Goal: Transaction & Acquisition: Purchase product/service

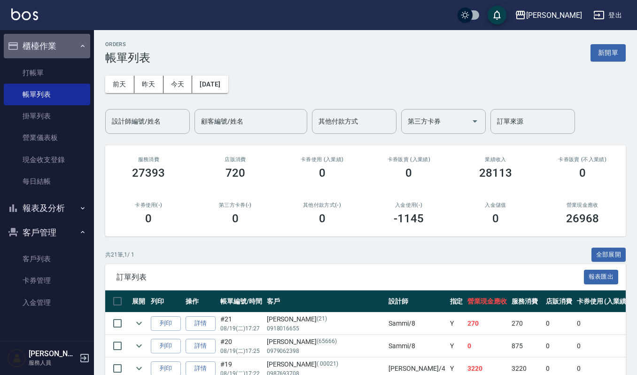
click at [40, 55] on button "櫃檯作業" at bounding box center [47, 46] width 86 height 24
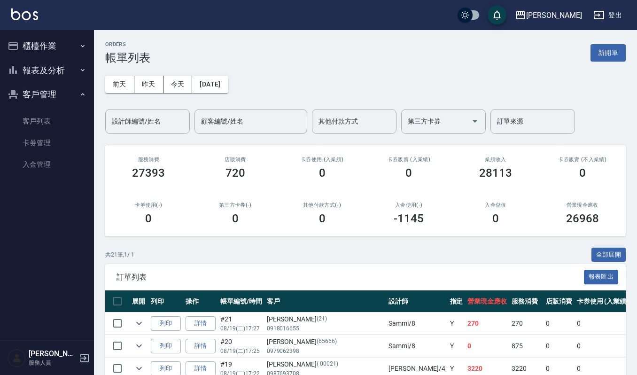
click at [40, 61] on button "報表及分析" at bounding box center [47, 70] width 86 height 24
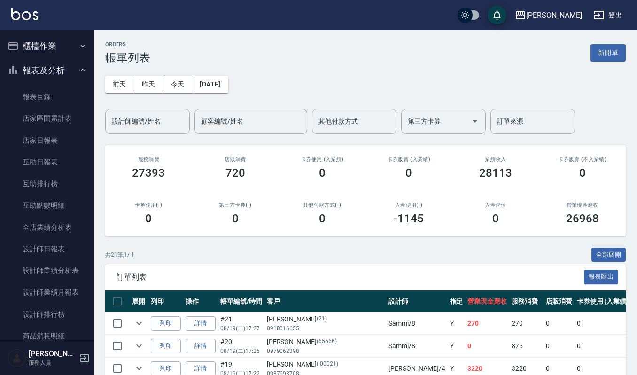
click at [39, 31] on ul "櫃檯作業 打帳單 帳單列表 掛單列表 營業儀表板 現金收支登錄 每日結帳 報表及分析 報表目錄 店家區間累計表 店家日報表 互助日報表 互助排行榜 互助點數明…" at bounding box center [47, 262] width 86 height 464
click at [42, 47] on button "櫃檯作業" at bounding box center [47, 46] width 86 height 24
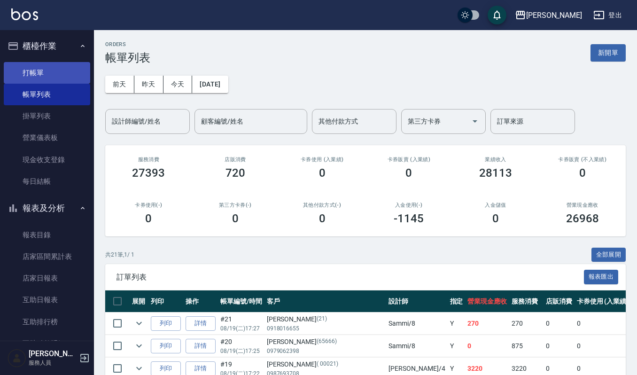
click at [39, 66] on link "打帳單" at bounding box center [47, 73] width 86 height 22
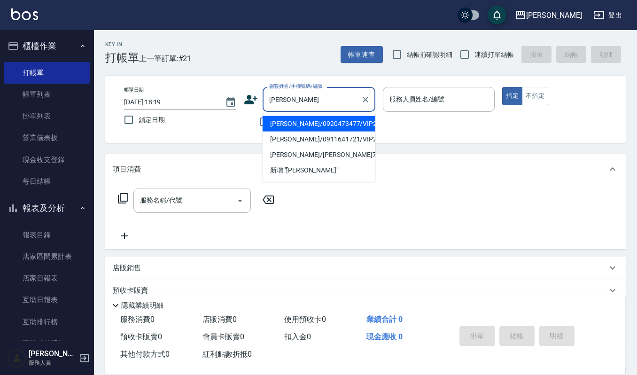
click at [343, 120] on li "劉宜侑/0920473477/VIP2337" at bounding box center [319, 123] width 113 height 15
type input "劉宜侑/0920473477/VIP2337"
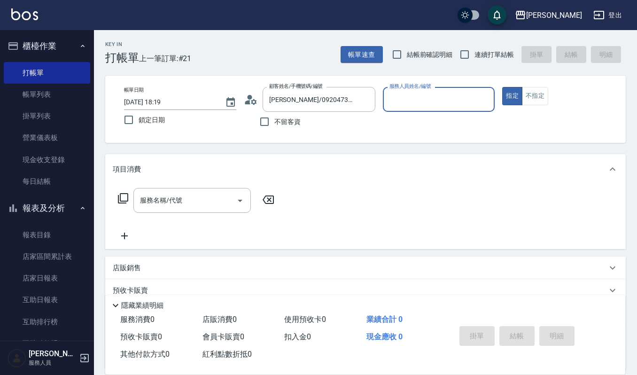
type input "吉兒-4"
click at [164, 193] on div "服務名稱/代號 服務名稱/代號" at bounding box center [191, 200] width 117 height 25
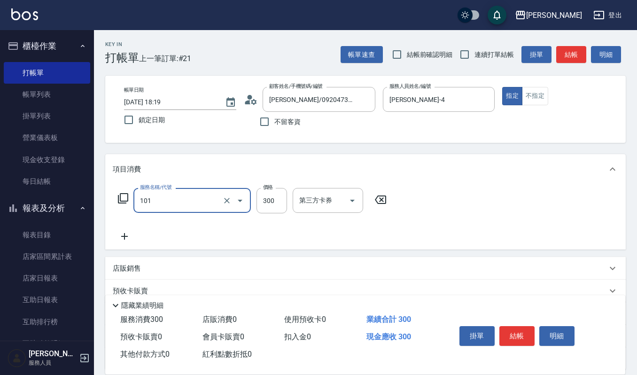
type input "一般洗髮(101)"
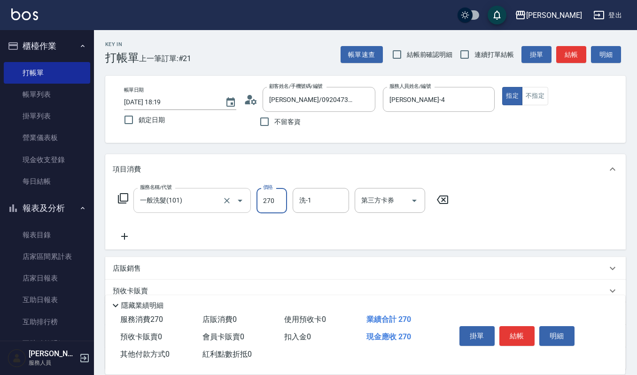
type input "270"
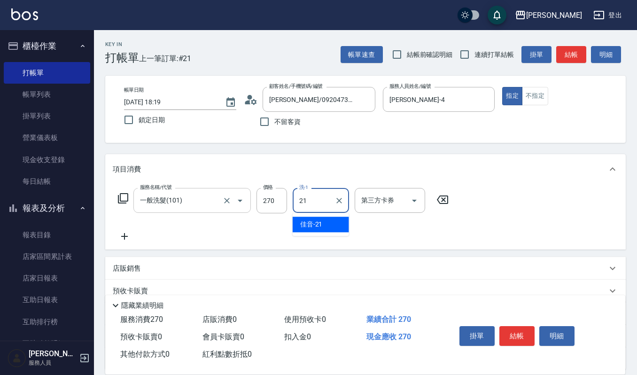
type input "佳音-21"
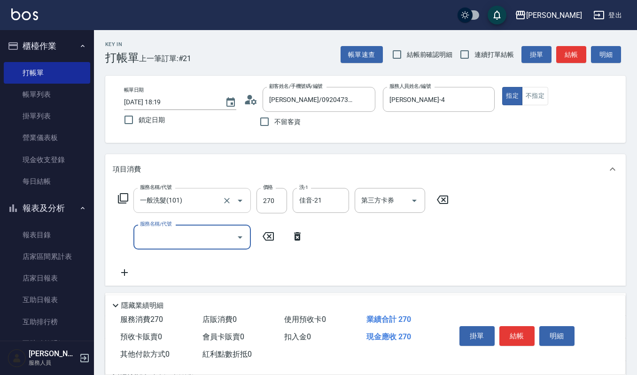
type input "5"
type input "子"
type input "紫苑草精油(5ml)(628)"
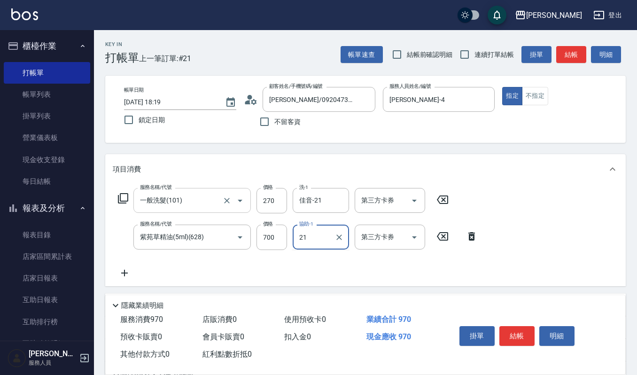
type input "佳音-21"
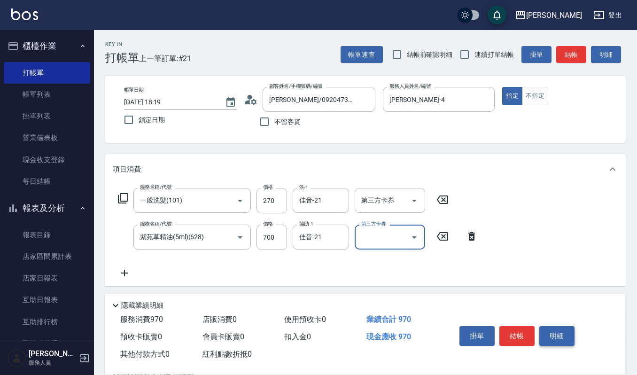
click at [566, 332] on button "明細" at bounding box center [556, 336] width 35 height 20
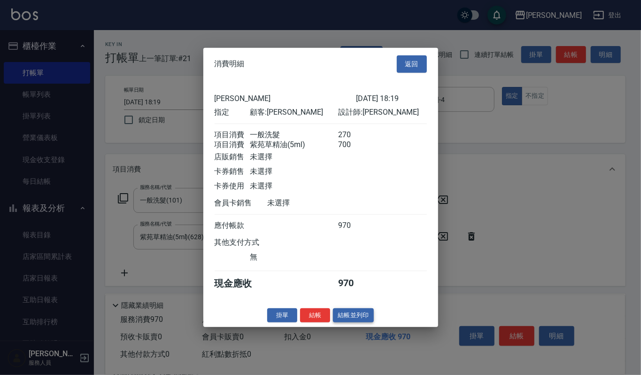
click at [360, 316] on button "結帳並列印" at bounding box center [353, 315] width 41 height 15
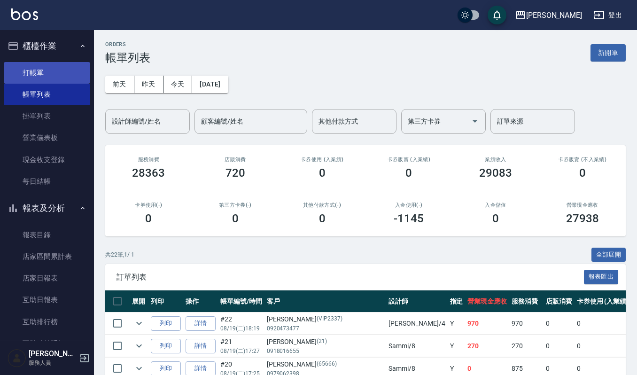
click at [58, 69] on link "打帳單" at bounding box center [47, 73] width 86 height 22
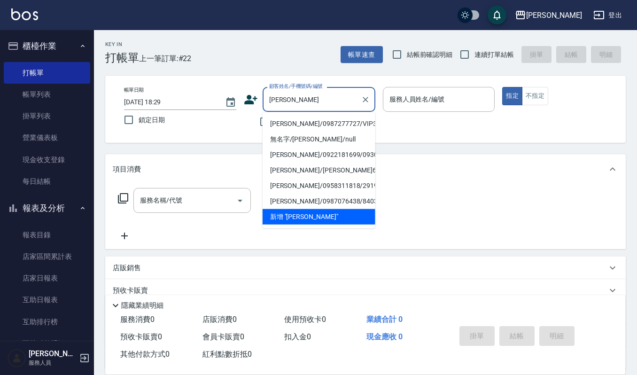
type input "林倩芸/0987277727/VIP3116"
click at [502, 87] on button "指定" at bounding box center [512, 96] width 20 height 18
type input "Ruby-17"
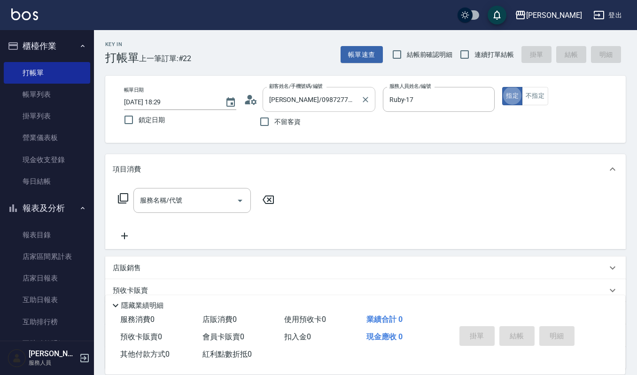
type button "true"
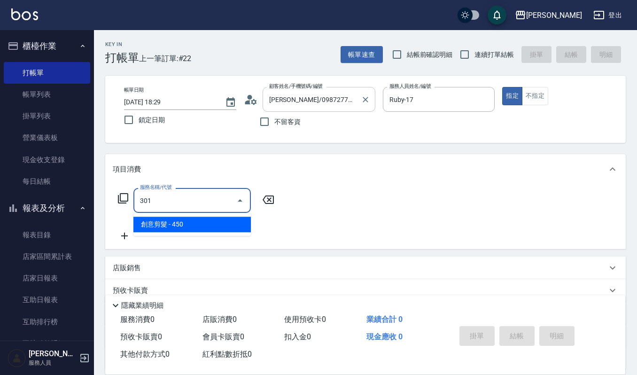
type input "創意剪髮(301)"
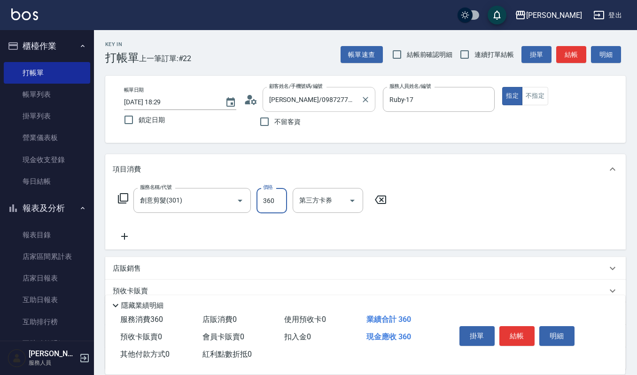
type input "360"
click at [515, 335] on button "結帳" at bounding box center [516, 336] width 35 height 20
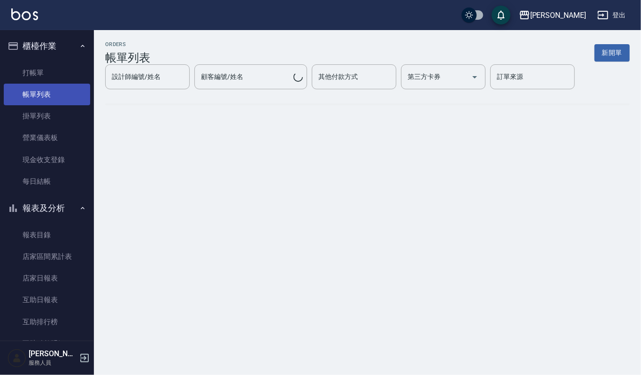
drag, startPoint x: 40, startPoint y: 91, endPoint x: 93, endPoint y: 90, distance: 53.1
click at [40, 91] on link "帳單列表" at bounding box center [47, 95] width 86 height 22
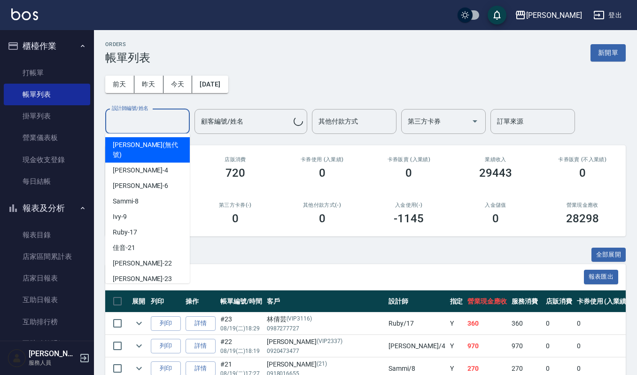
click at [121, 115] on div "設計師編號/姓名 設計師編號/姓名" at bounding box center [147, 121] width 85 height 25
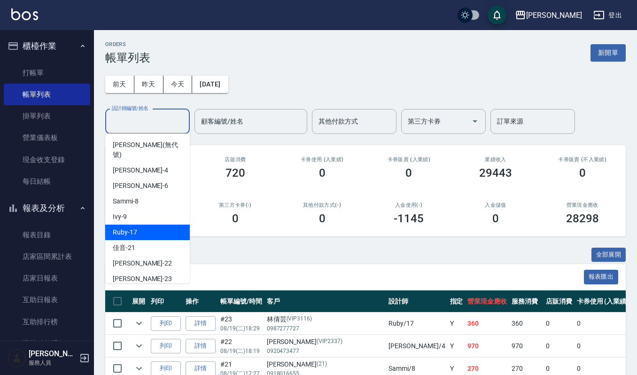
click at [155, 224] on div "Ruby -17" at bounding box center [147, 231] width 85 height 15
type input "Ruby-17"
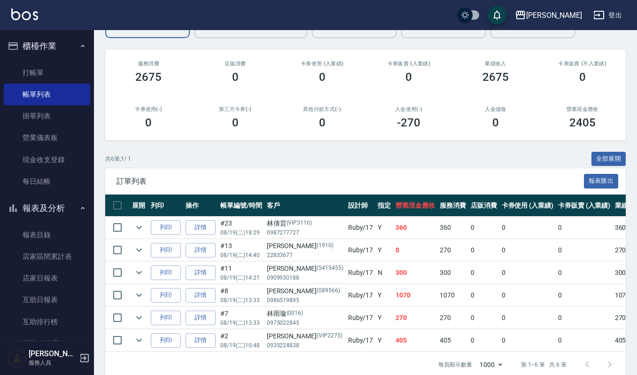
scroll to position [121, 0]
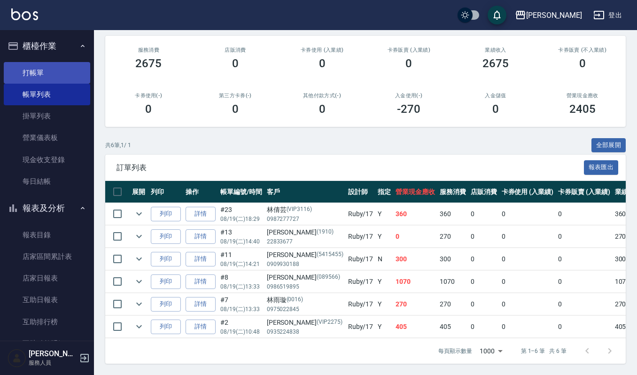
click at [32, 70] on link "打帳單" at bounding box center [47, 73] width 86 height 22
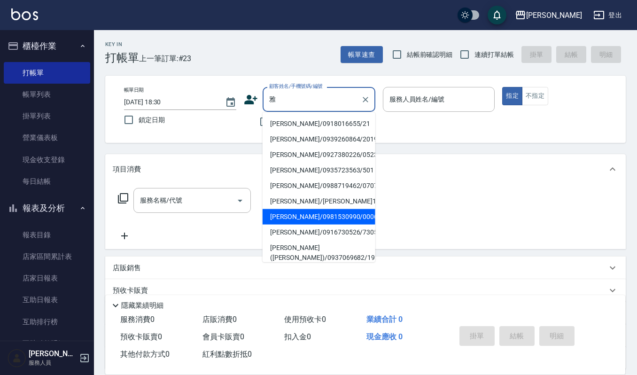
click at [312, 215] on li "林雅慧/0981530990/00061" at bounding box center [319, 216] width 113 height 15
type input "林雅慧/0981530990/00061"
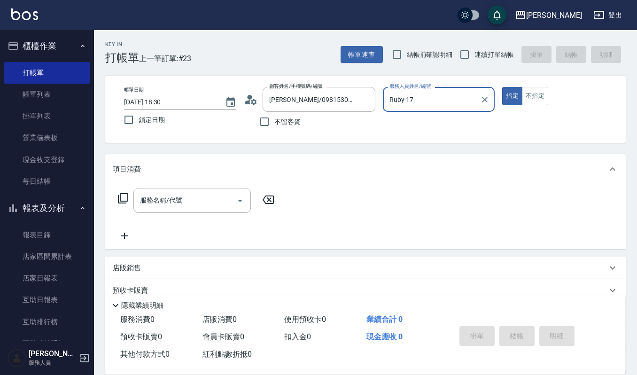
click at [434, 97] on input "Ruby-17" at bounding box center [432, 99] width 90 height 16
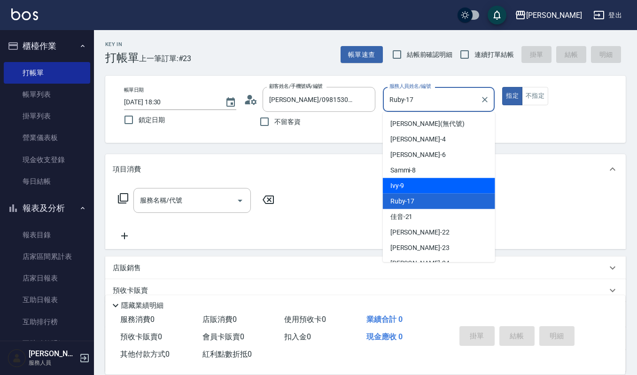
click at [433, 183] on div "Ivy -9" at bounding box center [439, 185] width 112 height 15
type input "Ivy-9"
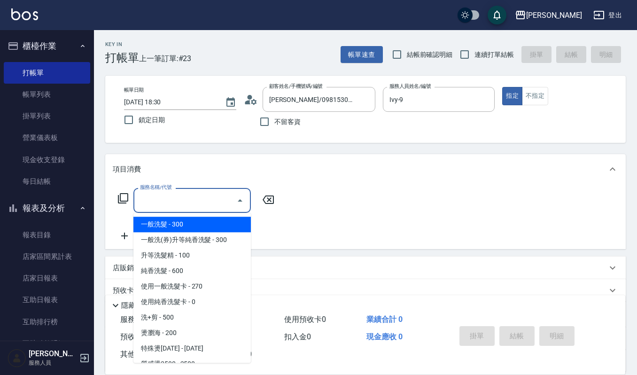
click at [201, 193] on input "服務名稱/代號" at bounding box center [185, 200] width 95 height 16
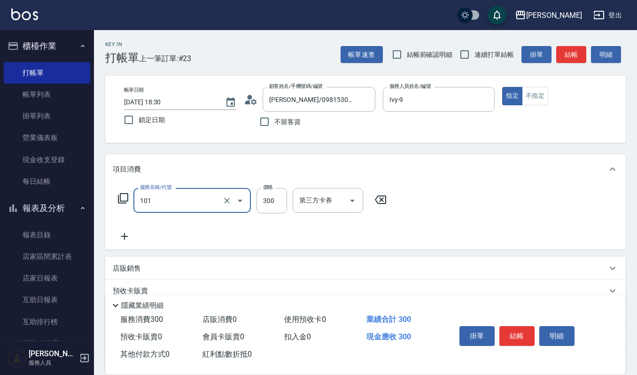
type input "一般洗髮(101)"
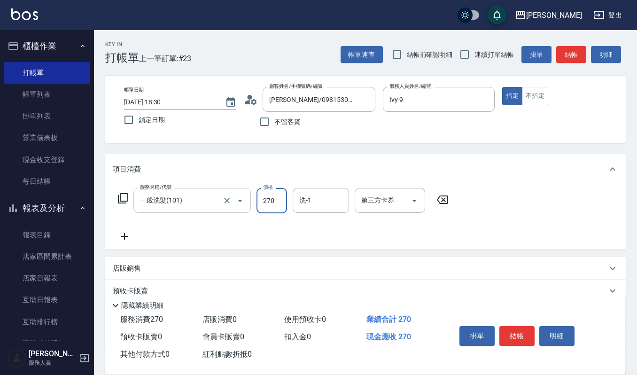
type input "270"
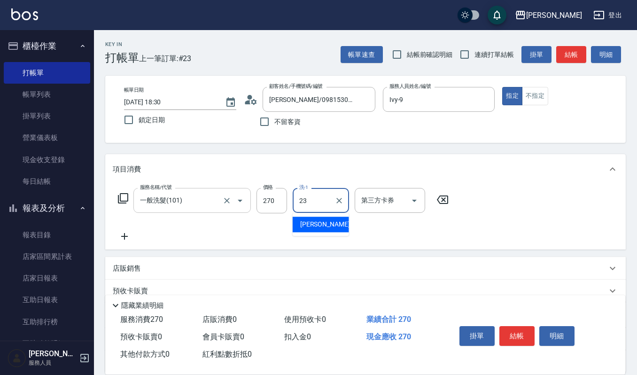
type input "2"
type input "Ivy-9"
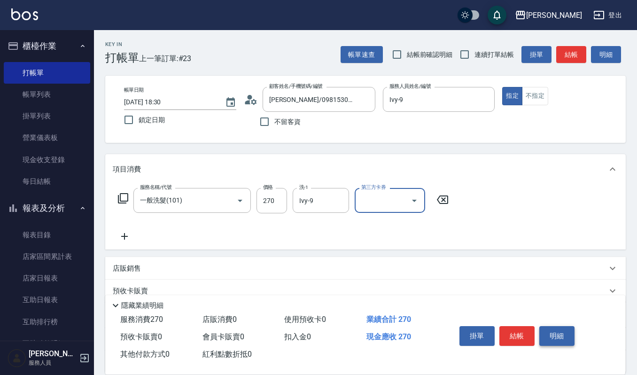
click at [565, 333] on button "明細" at bounding box center [556, 336] width 35 height 20
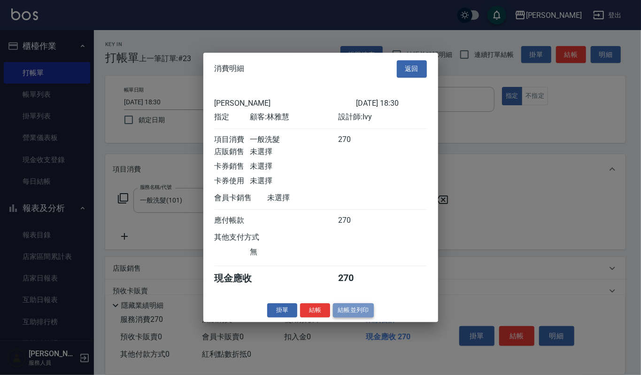
click at [362, 312] on button "結帳並列印" at bounding box center [353, 310] width 41 height 15
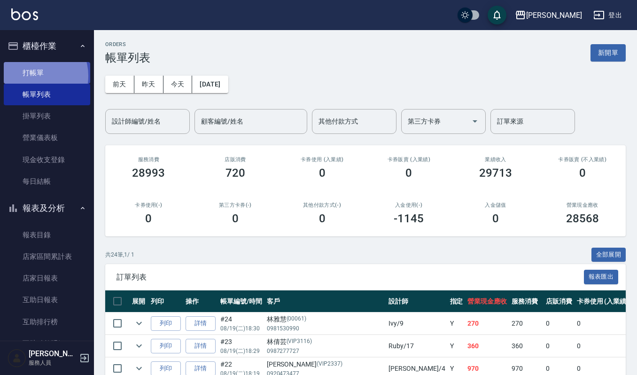
click at [34, 76] on link "打帳單" at bounding box center [47, 73] width 86 height 22
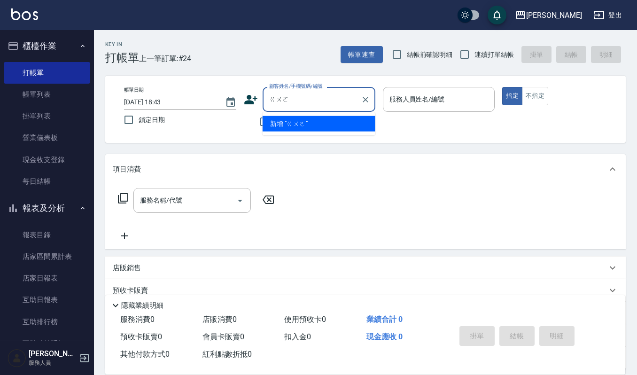
type input "過"
type input "果"
click at [284, 124] on li "郭哲佑/0987830740/820301" at bounding box center [319, 123] width 113 height 15
type input "郭哲佑/0987830740/820301"
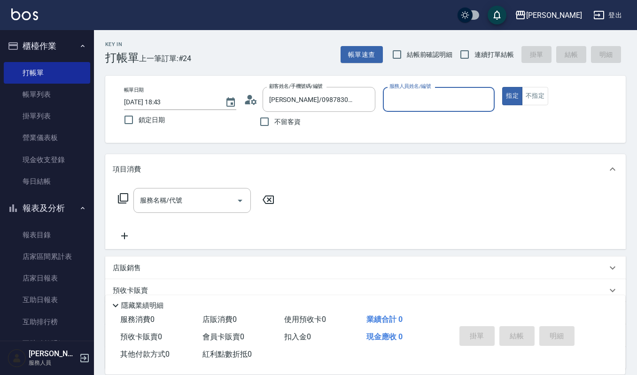
type input "Sammi-8"
click at [236, 198] on icon "Open" at bounding box center [239, 200] width 11 height 11
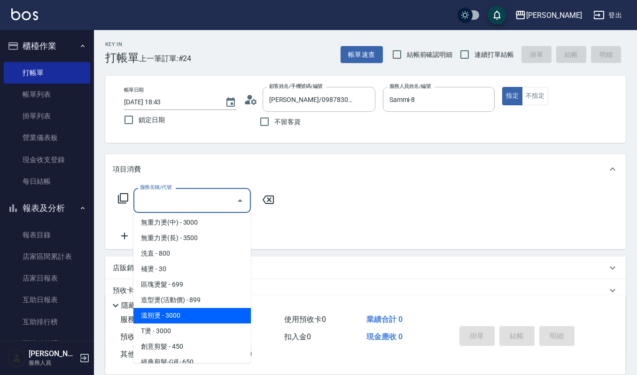
scroll to position [313, 0]
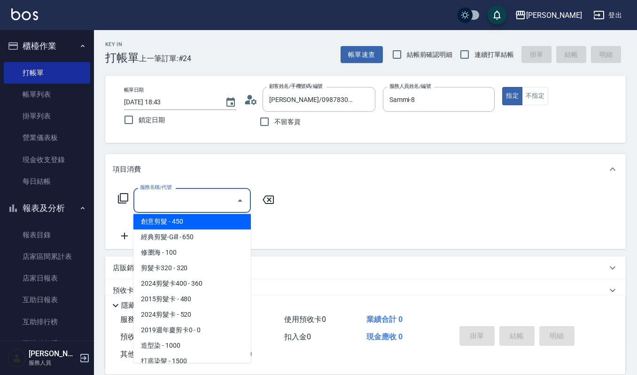
click at [177, 220] on span "創意剪髮 - 450" at bounding box center [191, 221] width 117 height 15
type input "創意剪髮(301)"
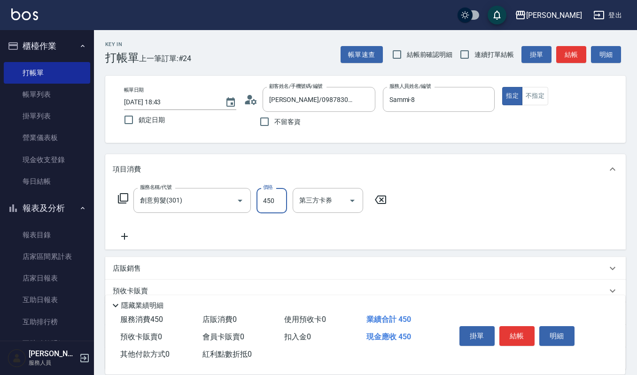
drag, startPoint x: 275, startPoint y: 197, endPoint x: 280, endPoint y: 199, distance: 5.1
click at [275, 197] on input "450" at bounding box center [271, 200] width 31 height 25
type input "405"
click at [515, 328] on button "結帳" at bounding box center [516, 336] width 35 height 20
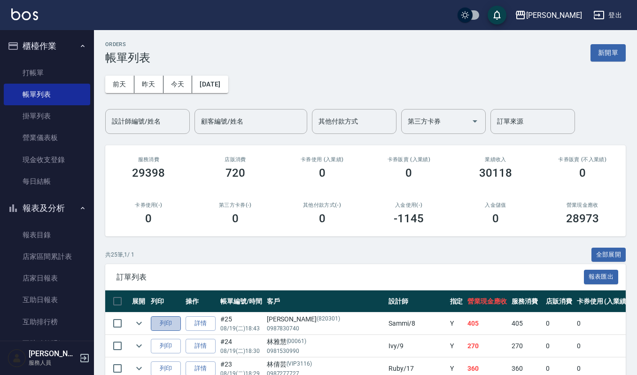
click at [168, 325] on button "列印" at bounding box center [166, 323] width 30 height 15
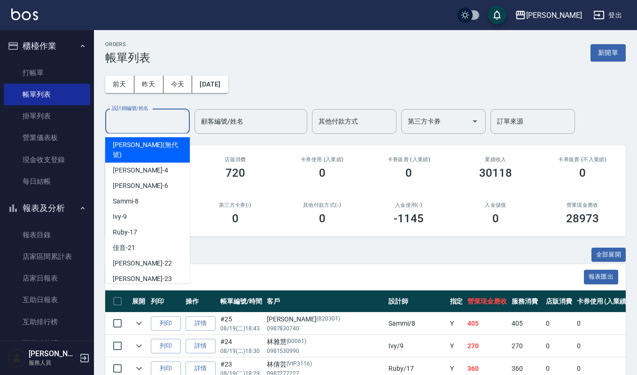
click at [121, 118] on input "設計師編號/姓名" at bounding box center [147, 121] width 76 height 16
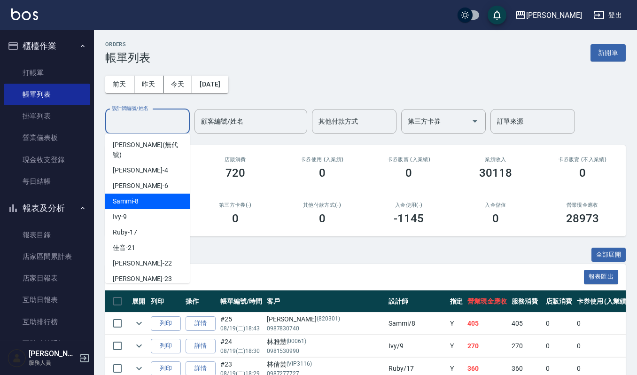
click at [130, 196] on span "Sammi -8" at bounding box center [126, 201] width 26 height 10
type input "Sammi-8"
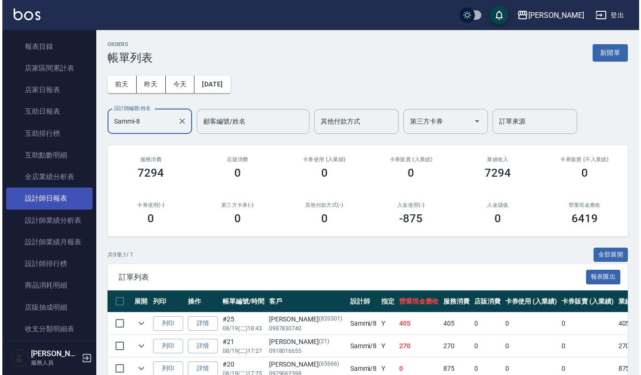
scroll to position [299, 0]
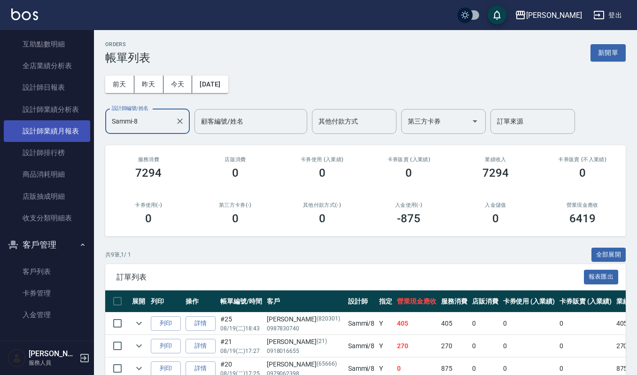
click at [46, 123] on link "設計師業績月報表" at bounding box center [47, 131] width 86 height 22
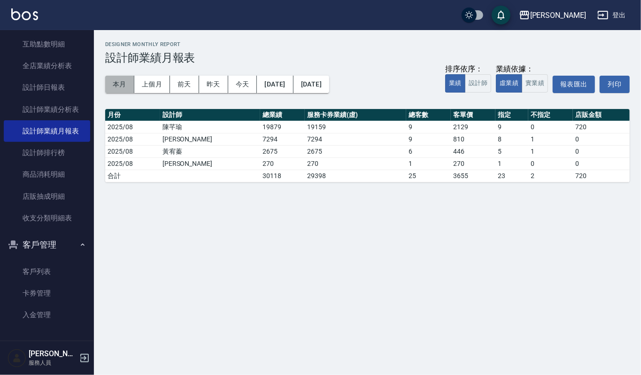
click at [117, 88] on button "本月" at bounding box center [119, 84] width 29 height 17
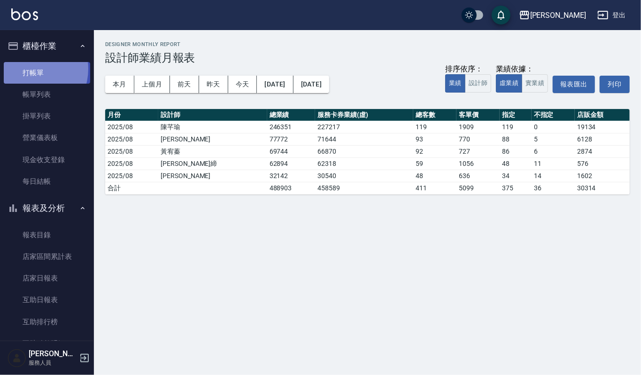
click at [31, 69] on link "打帳單" at bounding box center [47, 73] width 86 height 22
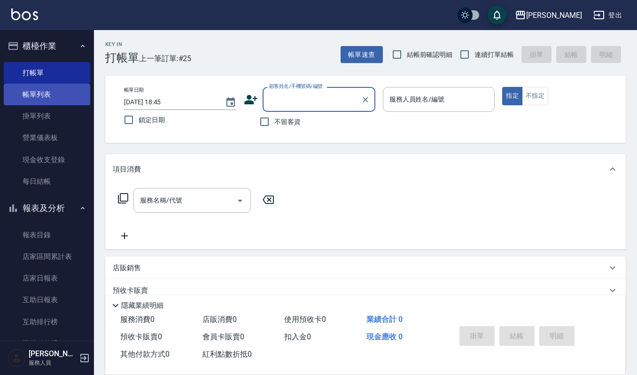
click at [44, 93] on link "帳單列表" at bounding box center [47, 95] width 86 height 22
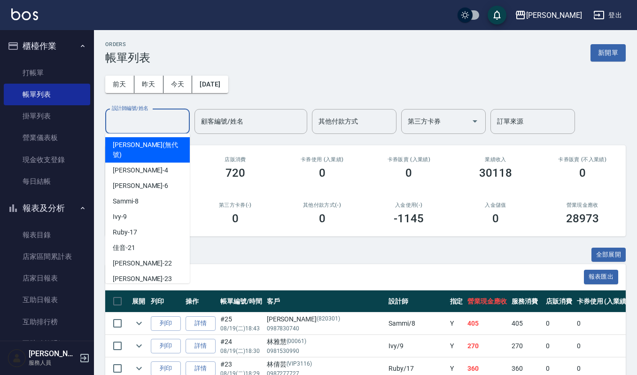
click at [138, 117] on input "設計師編號/姓名" at bounding box center [147, 121] width 76 height 16
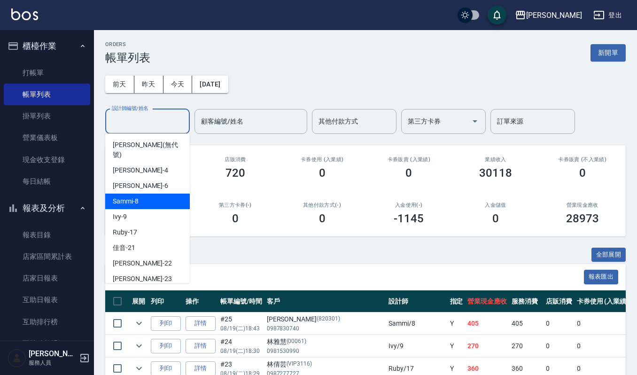
click at [147, 194] on div "Sammi -8" at bounding box center [147, 200] width 85 height 15
type input "Sammi-8"
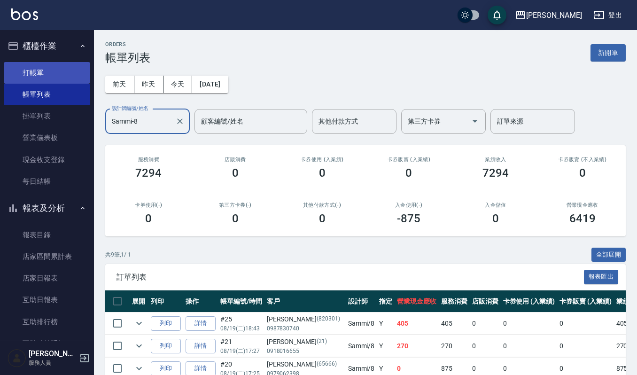
click at [47, 70] on link "打帳單" at bounding box center [47, 73] width 86 height 22
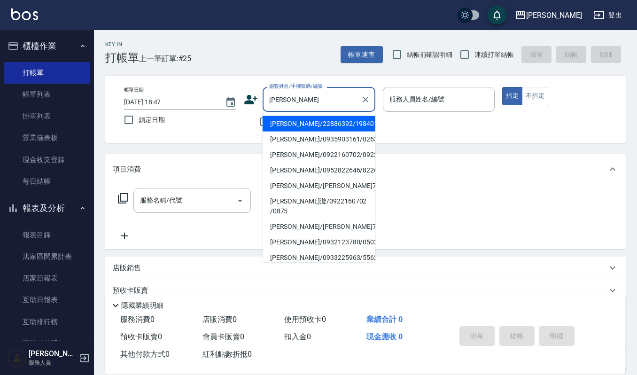
click at [305, 162] on li "陳盈璇/0922160702/0922160702" at bounding box center [319, 154] width 113 height 15
type input "陳盈璇/0922160702/0922160702"
type input "吉兒-4"
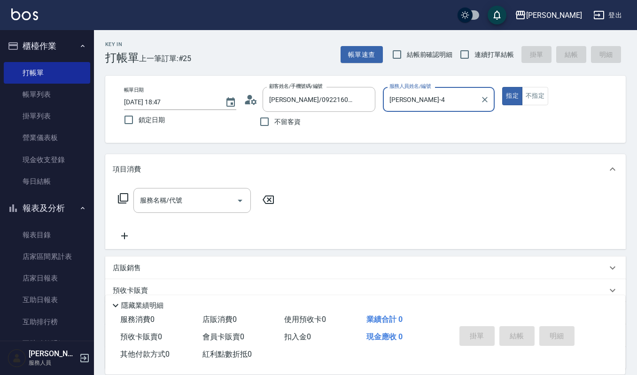
drag, startPoint x: 197, startPoint y: 190, endPoint x: 200, endPoint y: 185, distance: 5.9
click at [198, 189] on div "服務名稱/代號" at bounding box center [191, 200] width 117 height 25
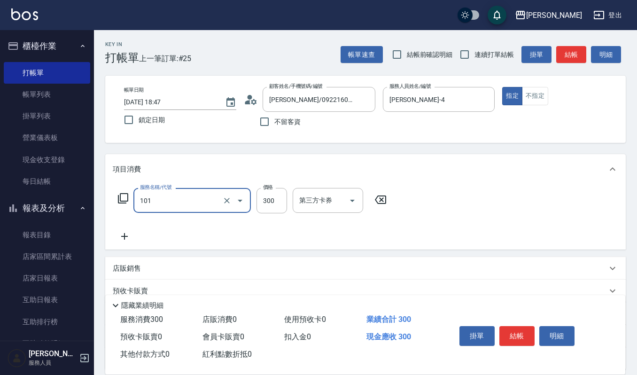
type input "一般洗髮(101)"
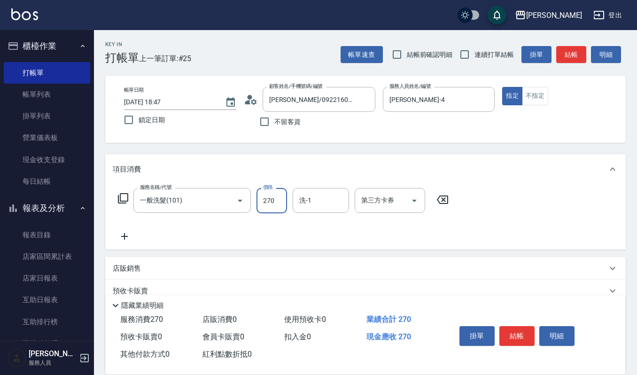
type input "270"
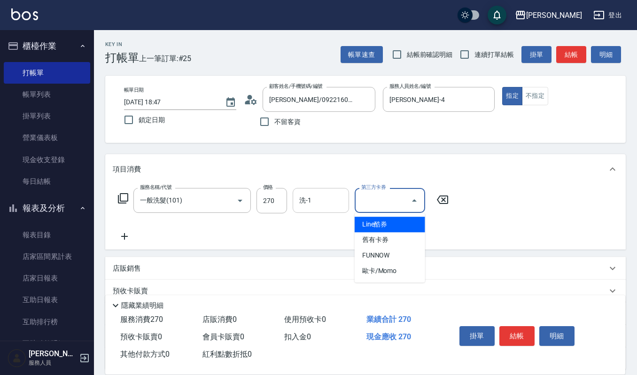
click at [322, 198] on input "洗-1" at bounding box center [321, 200] width 48 height 16
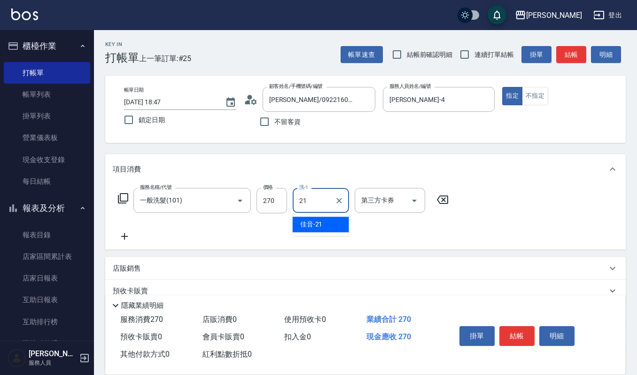
type input "佳音-21"
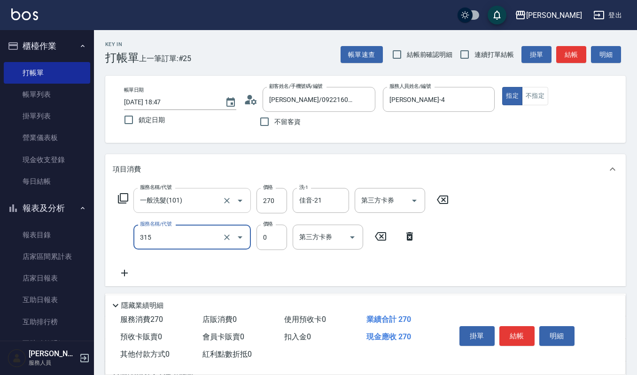
type input "2019週年慶剪卡0(315)"
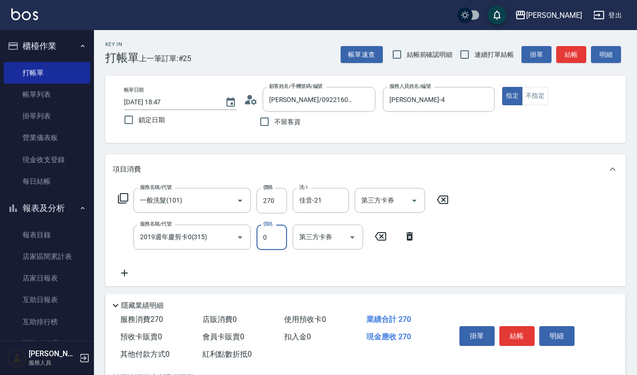
click at [528, 322] on div "掛單 結帳 明細" at bounding box center [517, 337] width 123 height 30
click at [528, 326] on button "結帳" at bounding box center [516, 336] width 35 height 20
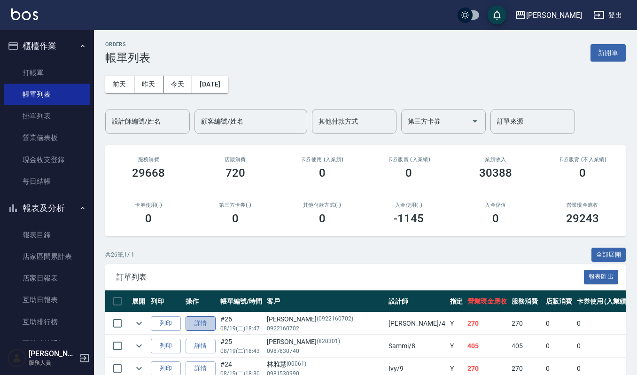
click at [213, 330] on link "詳情" at bounding box center [201, 323] width 30 height 15
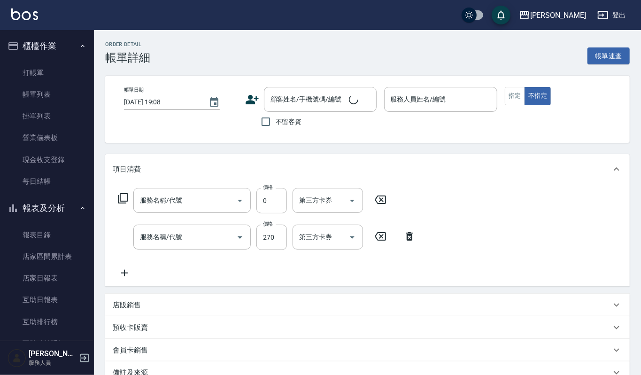
type input "2025/08/19 18:47"
type input "吉兒-4"
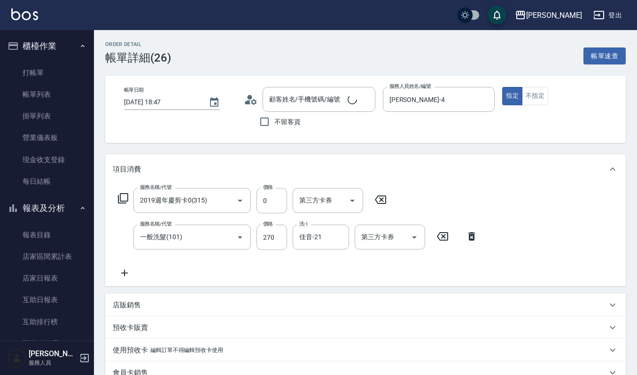
type input "2019週年慶剪卡0(315)"
type input "一般洗髮(101)"
type input "陳盈璇/0922160702/0922160702"
click at [354, 200] on icon "Open" at bounding box center [352, 200] width 11 height 11
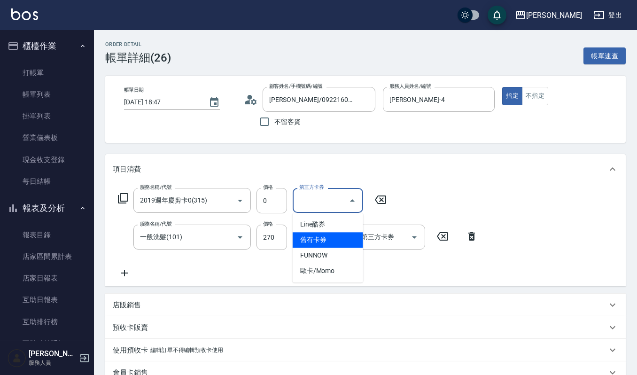
click at [338, 243] on span "舊有卡券" at bounding box center [328, 239] width 70 height 15
type input "舊有卡券"
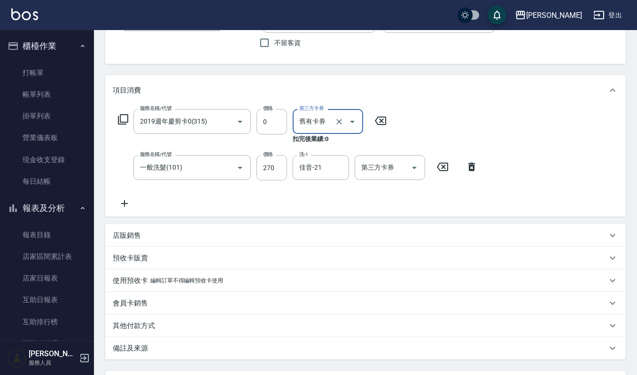
scroll to position [162, 0]
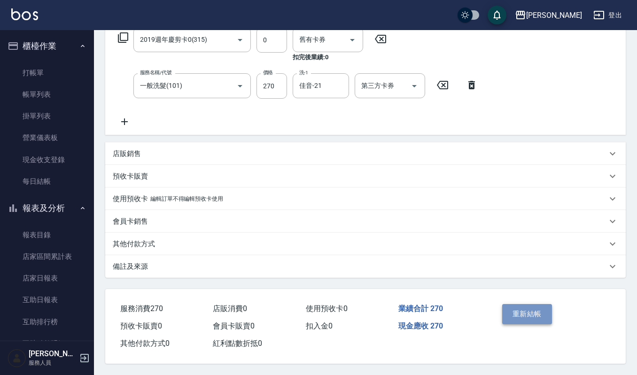
click at [541, 312] on button "重新結帳" at bounding box center [527, 314] width 50 height 20
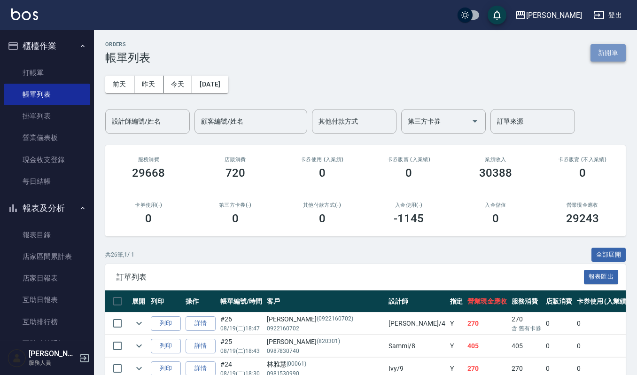
click at [616, 49] on button "新開單" at bounding box center [607, 52] width 35 height 17
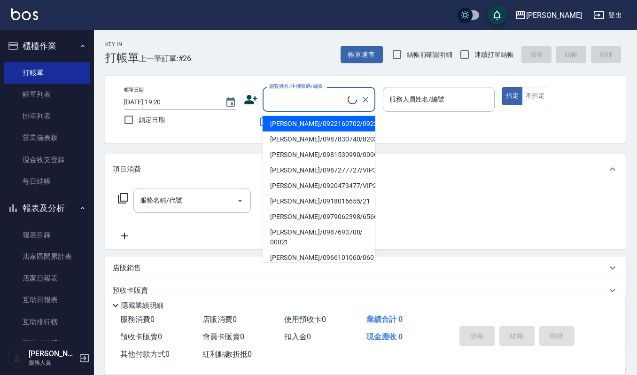
click at [320, 99] on input "顧客姓名/手機號碼/編號" at bounding box center [307, 99] width 81 height 16
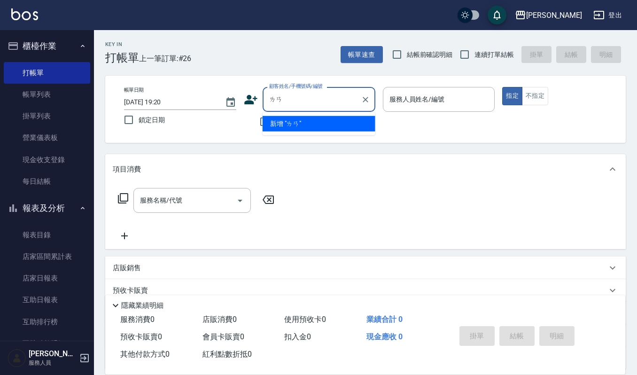
type input "ㄌ"
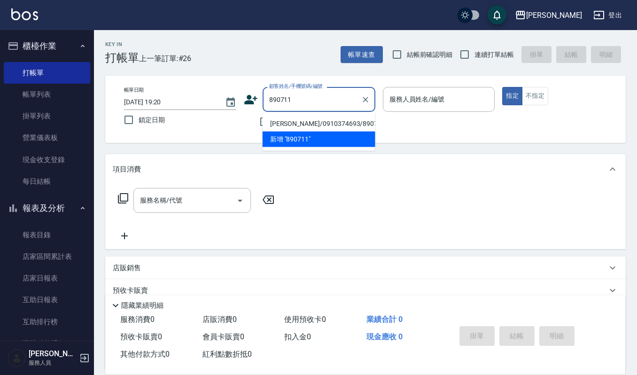
click at [316, 119] on li "藍奕智/0910374693/890711" at bounding box center [319, 123] width 113 height 15
type input "藍奕智/0910374693/890711"
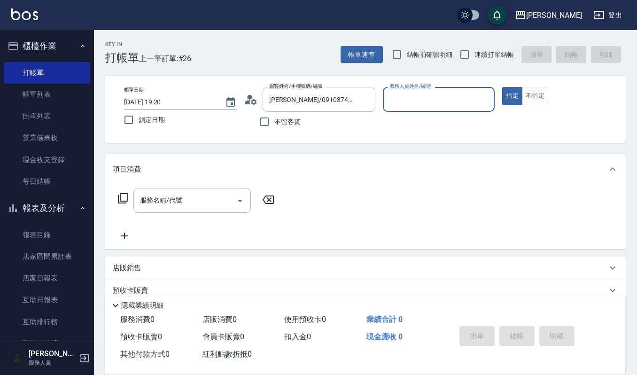
type input "Ivy-9"
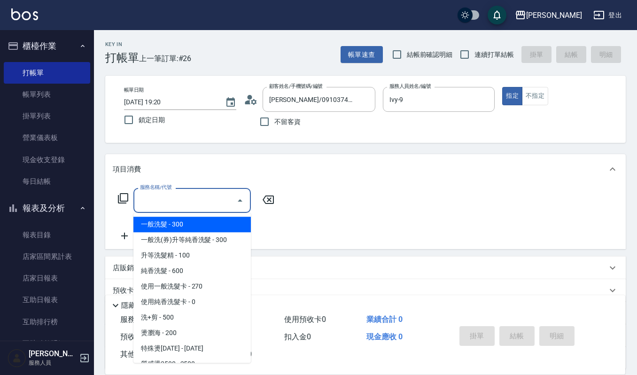
click at [205, 201] on input "服務名稱/代號" at bounding box center [185, 200] width 95 height 16
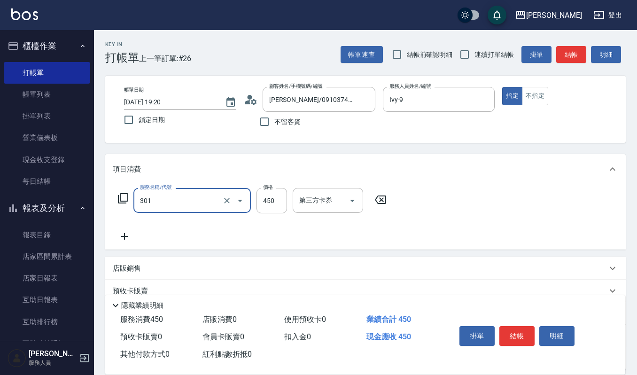
type input "創意剪髮(301)"
type input "405"
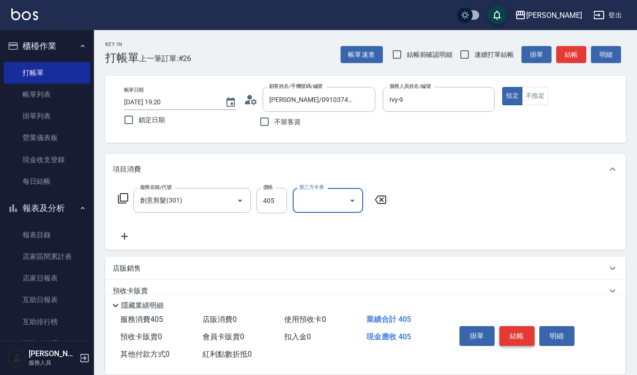
click at [511, 331] on button "結帳" at bounding box center [516, 336] width 35 height 20
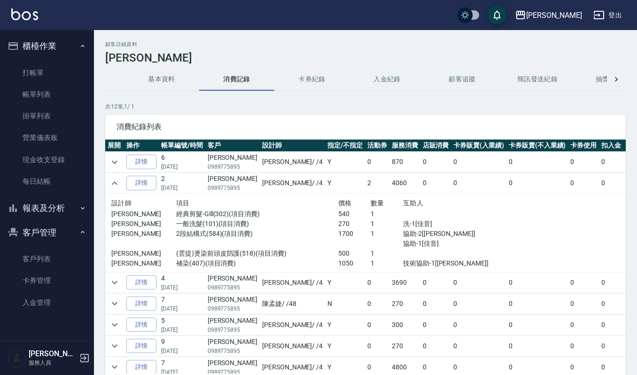
click at [59, 213] on button "報表及分析" at bounding box center [47, 208] width 86 height 24
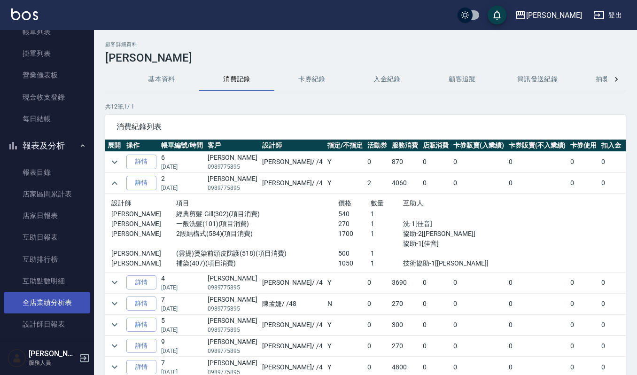
scroll to position [125, 0]
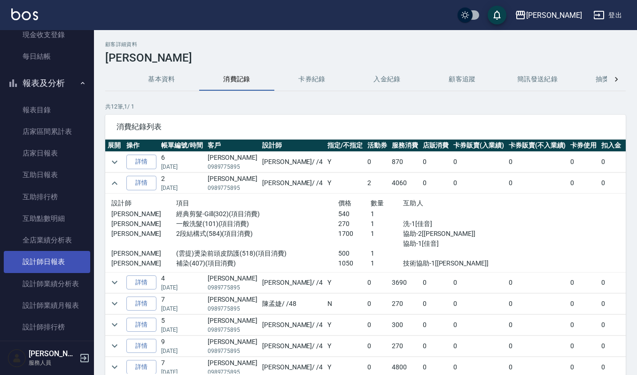
click at [70, 262] on link "設計師日報表" at bounding box center [47, 262] width 86 height 22
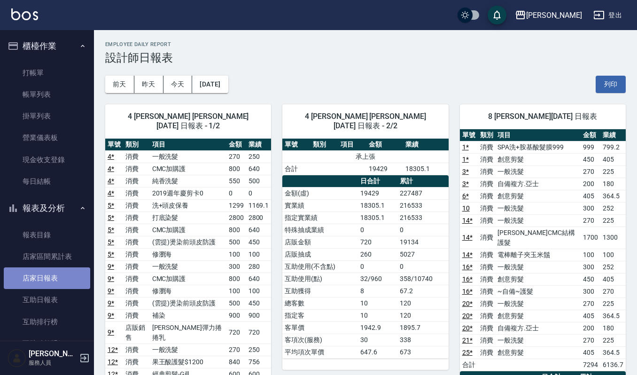
click at [64, 284] on link "店家日報表" at bounding box center [47, 278] width 86 height 22
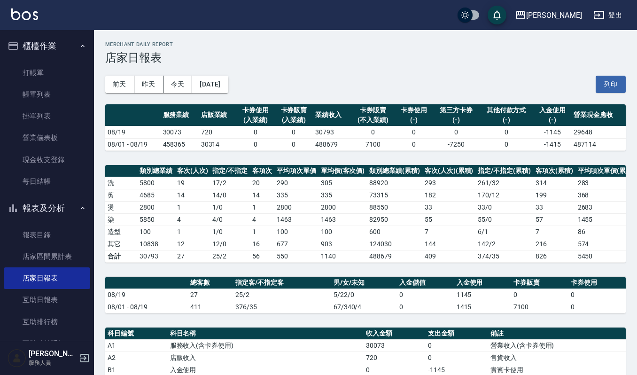
scroll to position [125, 0]
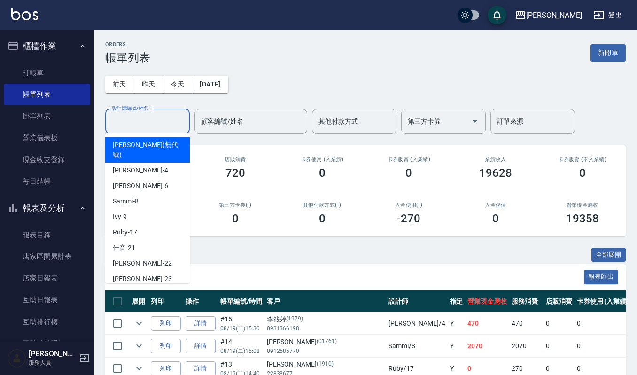
drag, startPoint x: 145, startPoint y: 116, endPoint x: 155, endPoint y: 111, distance: 10.3
click at [147, 115] on div "設計師編號/姓名 設計師編號/姓名" at bounding box center [147, 121] width 85 height 25
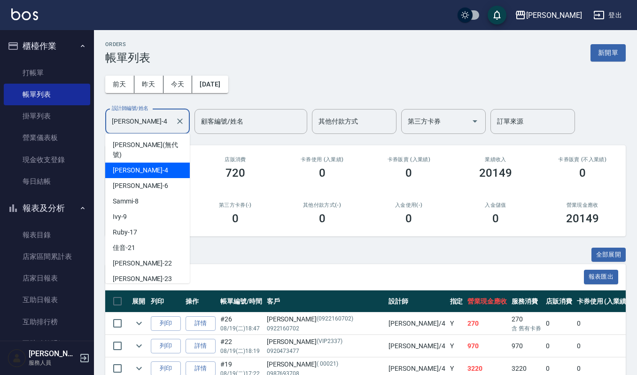
drag, startPoint x: 156, startPoint y: 126, endPoint x: 0, endPoint y: 127, distance: 156.4
click at [0, 134] on div "上越傑森 登出 櫃檯作業 打帳單 帳單列表 掛單列表 營業儀表板 現金收支登錄 每日結帳 報表及分析 報表目錄 店家區間累計表 店家日報表 互助日報表 互助排…" at bounding box center [318, 287] width 637 height 574
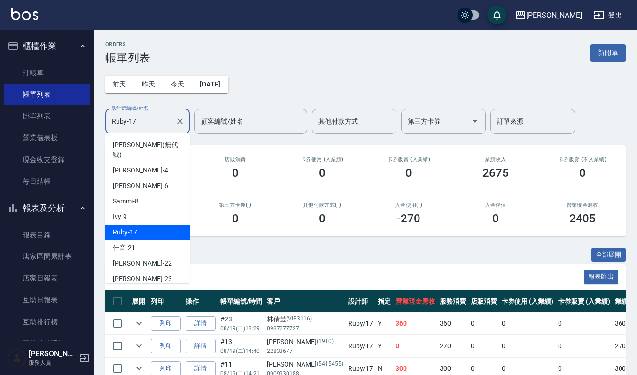
drag, startPoint x: 155, startPoint y: 126, endPoint x: 0, endPoint y: 128, distance: 154.5
click at [0, 128] on div "上越傑森 登出 櫃檯作業 打帳單 帳單列表 掛單列表 營業儀表板 現金收支登錄 每日結帳 報表及分析 報表目錄 店家區間累計表 店家日報表 互助日報表 互助排…" at bounding box center [318, 242] width 637 height 484
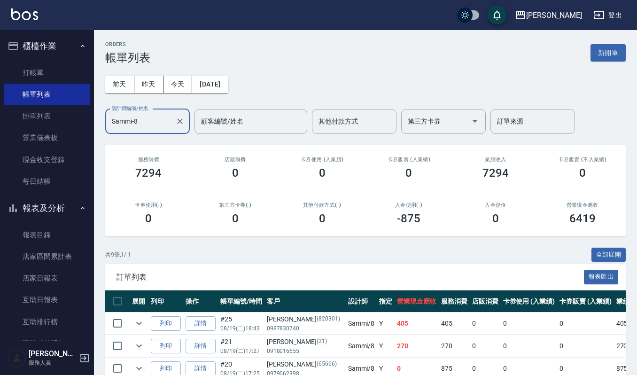
click at [148, 117] on input "Sammi-8" at bounding box center [140, 121] width 62 height 16
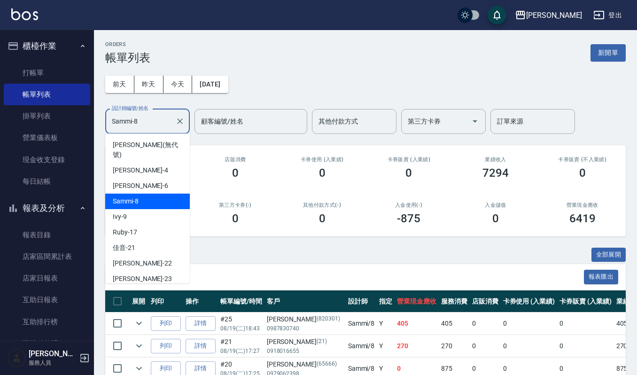
drag, startPoint x: 147, startPoint y: 111, endPoint x: 147, endPoint y: 118, distance: 7.1
click at [147, 118] on div "設計師編號/姓名 Sammi-8 設計師編號/姓名" at bounding box center [147, 121] width 85 height 25
drag, startPoint x: 147, startPoint y: 118, endPoint x: 63, endPoint y: 94, distance: 87.1
click at [63, 94] on div "上越傑森 登出 櫃檯作業 打帳單 帳單列表 掛單列表 營業儀表板 現金收支登錄 每日結帳 報表及分析 報表目錄 店家區間累計表 店家日報表 互助日報表 互助排…" at bounding box center [318, 276] width 637 height 552
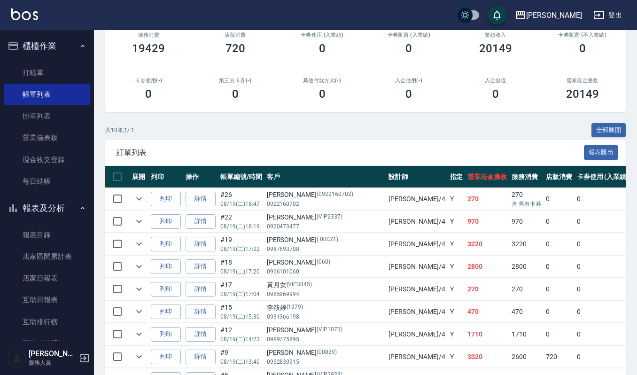
scroll to position [125, 0]
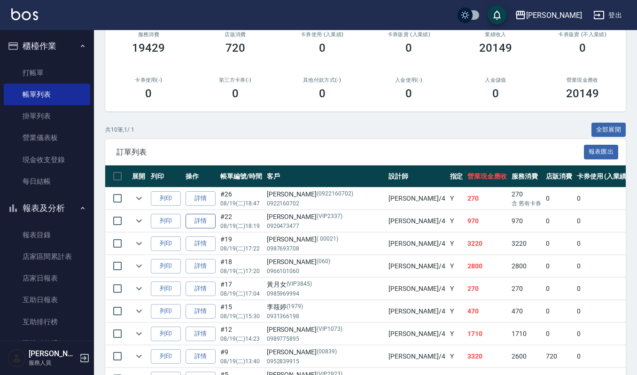
type input "吉兒-4"
click at [212, 222] on link "詳情" at bounding box center [201, 221] width 30 height 15
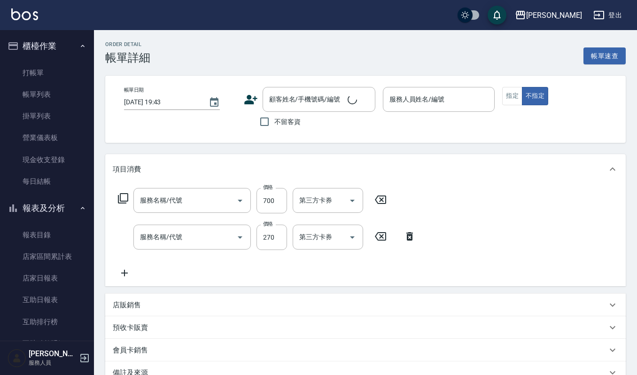
type input "2025/08/19 18:19"
type input "吉兒-4"
type input "紫苑草精油(5ml)(628)"
type input "一般洗髮(101)"
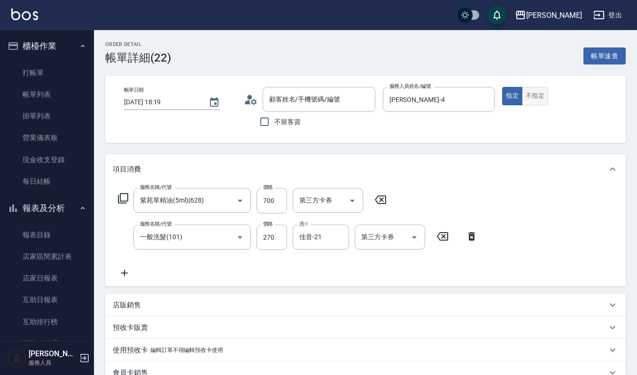
type input "劉宜侑/0920473477/VIP2337"
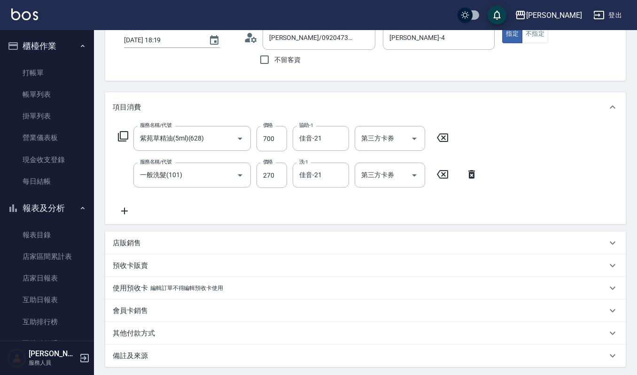
scroll to position [62, 0]
click at [215, 239] on div "店販銷售" at bounding box center [360, 243] width 494 height 10
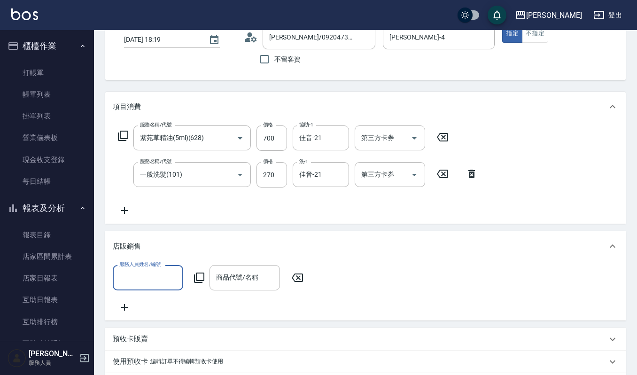
scroll to position [0, 0]
type input "吉兒-4"
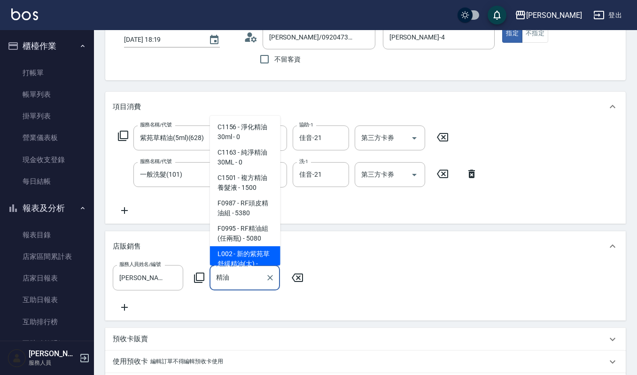
scroll to position [16, 0]
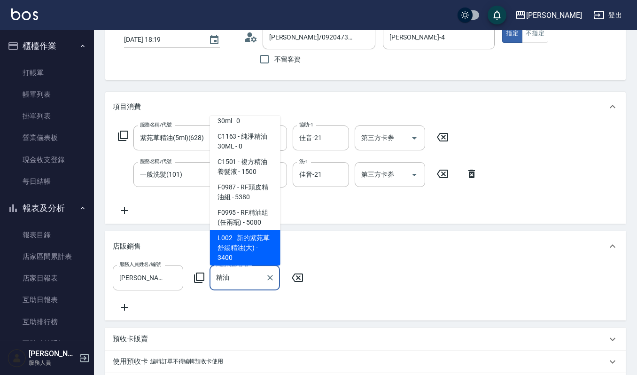
type input "新的紫苑草舒緩精油(大)"
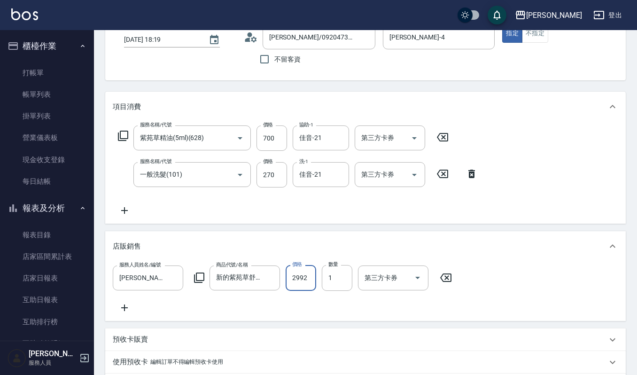
type input "2992"
drag, startPoint x: 113, startPoint y: 297, endPoint x: 132, endPoint y: 305, distance: 21.3
click at [116, 297] on div "服務人員姓名/編號 吉兒-4 服務人員姓名/編號 商品代號/名稱 新的紫苑草舒緩精油(大) 商品代號/名稱 價格 2992 價格 數量 1 數量 第三方卡券 …" at bounding box center [365, 289] width 505 height 48
click at [132, 305] on icon at bounding box center [124, 307] width 23 height 11
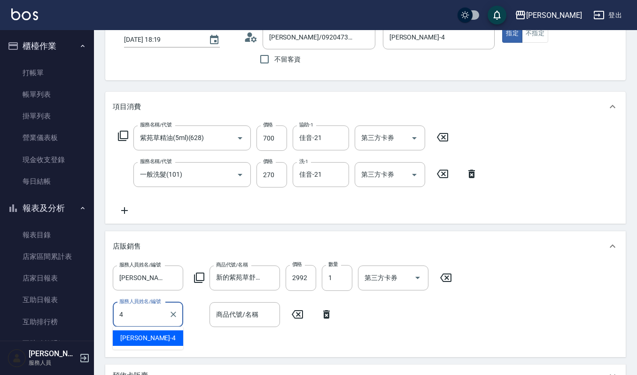
type input "吉兒-4"
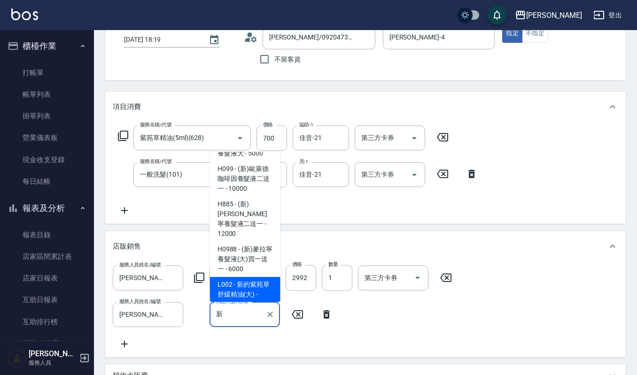
scroll to position [65, 0]
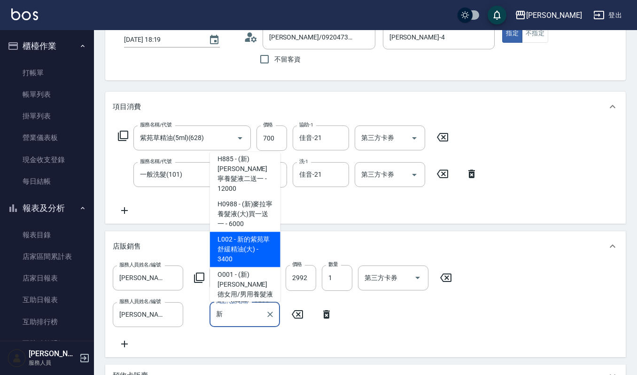
type input "新的紫苑草舒緩精油(大)"
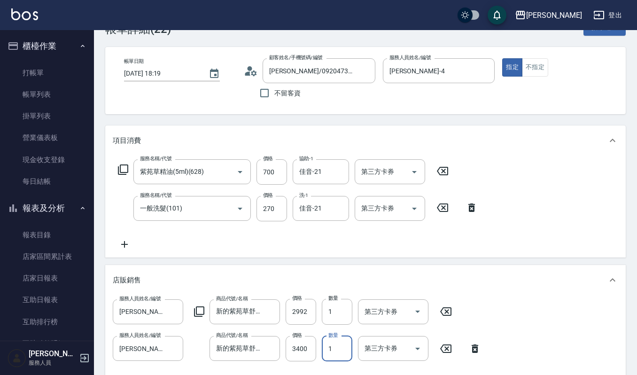
scroll to position [0, 0]
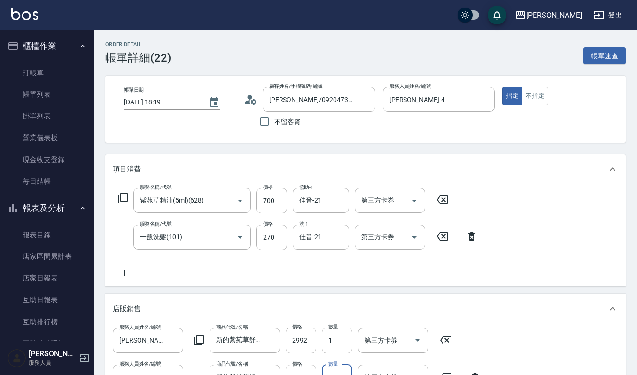
click at [288, 368] on input "3400" at bounding box center [301, 376] width 31 height 25
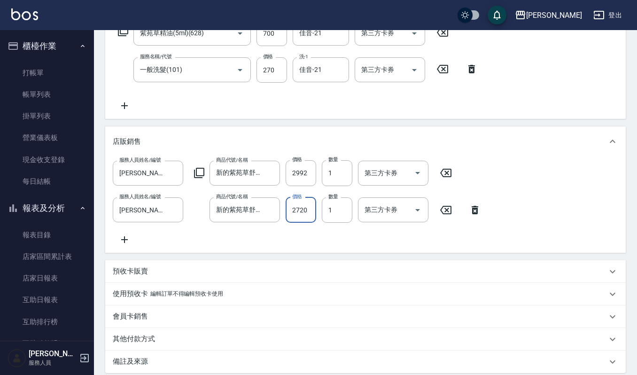
scroll to position [250, 0]
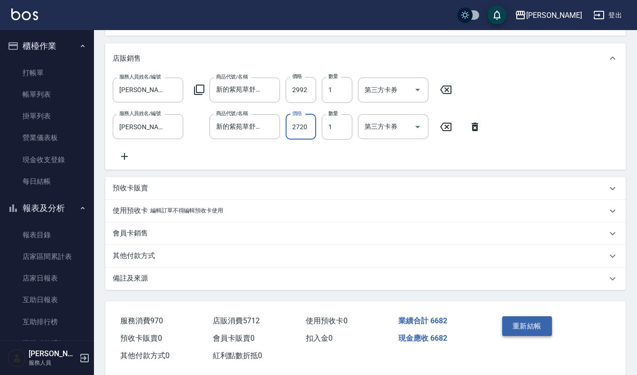
type input "2720"
click at [528, 333] on button "重新結帳" at bounding box center [527, 326] width 50 height 20
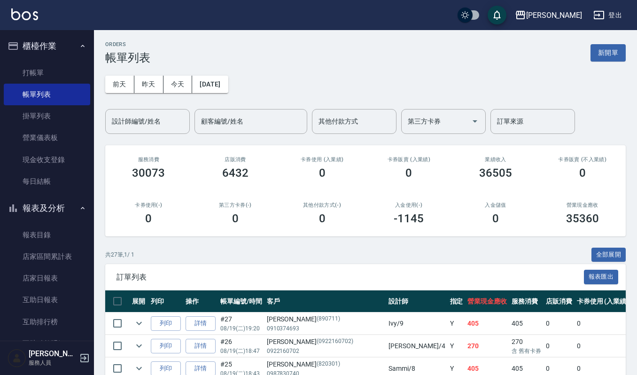
click at [169, 121] on input "設計師編號/姓名" at bounding box center [147, 121] width 76 height 16
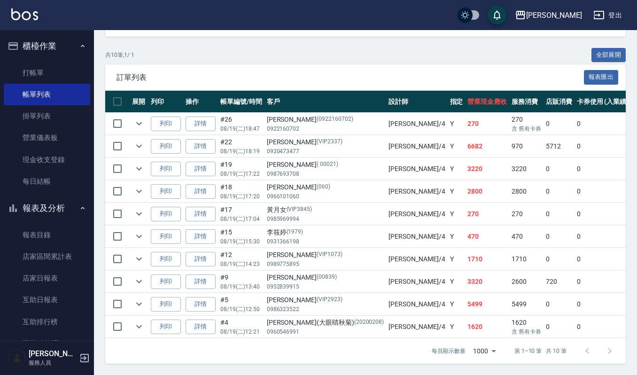
scroll to position [212, 0]
type input "吉兒-4"
click at [141, 231] on icon "expand row" at bounding box center [138, 236] width 11 height 11
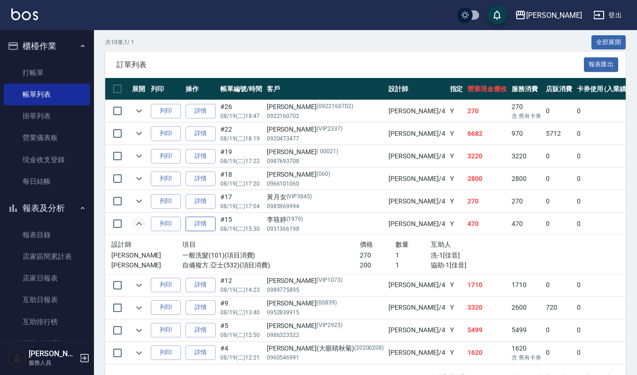
click at [197, 223] on link "詳情" at bounding box center [201, 224] width 30 height 15
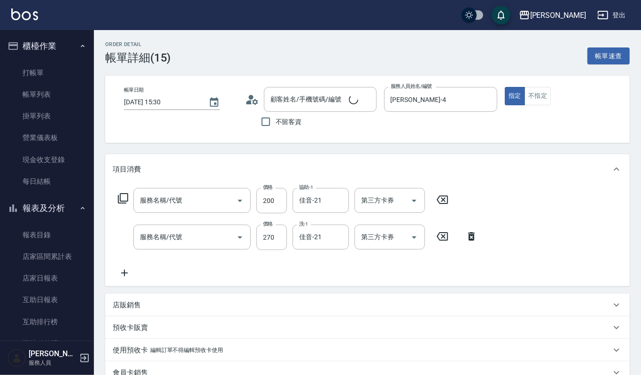
type input "2025/08/19 15:30"
type input "吉兒-4"
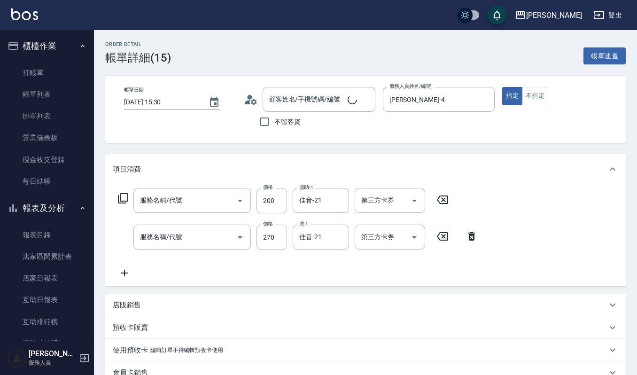
type input "李筱婷/0931366198/1979"
click at [132, 273] on icon at bounding box center [124, 272] width 23 height 11
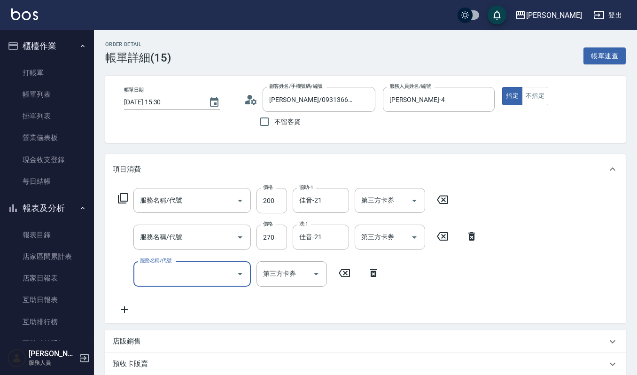
type input "自備複方.亞士(532)"
type input "一般洗髮(101)"
click at [175, 273] on input "服務名稱/代號" at bounding box center [185, 273] width 95 height 16
type input "電棒離子夾玉米鬚(603)"
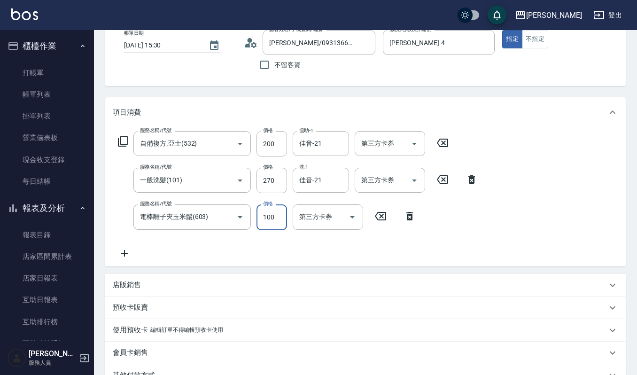
scroll to position [125, 0]
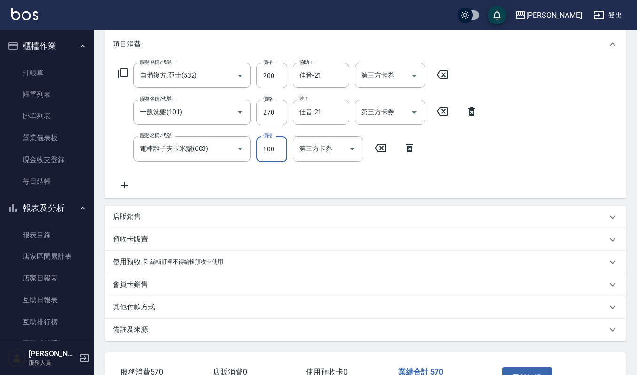
click at [520, 371] on button "重新結帳" at bounding box center [527, 377] width 50 height 20
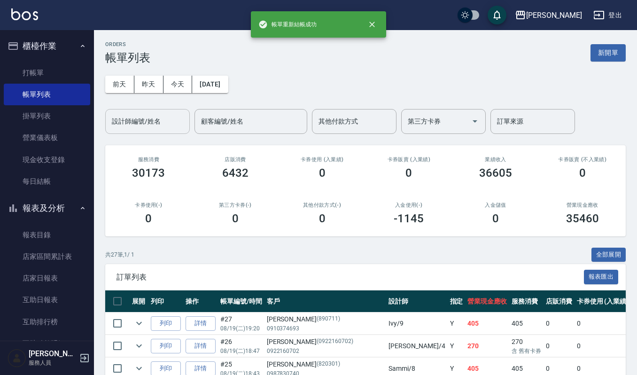
click at [164, 115] on input "設計師編號/姓名" at bounding box center [147, 121] width 76 height 16
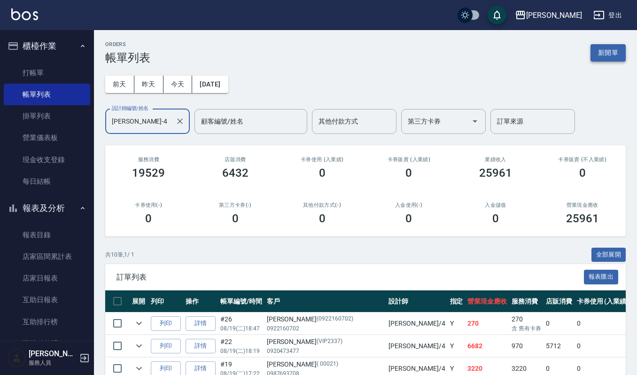
type input "吉兒-4"
click at [615, 55] on button "新開單" at bounding box center [607, 52] width 35 height 17
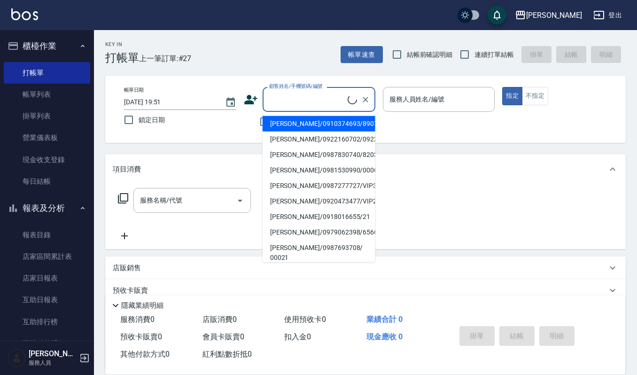
click at [330, 94] on input "顧客姓名/手機號碼/編號" at bounding box center [307, 99] width 81 height 16
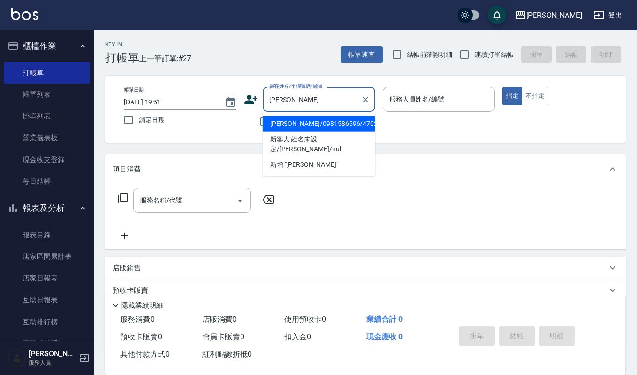
click at [316, 119] on li "邱月珠/0981586596/470208" at bounding box center [319, 123] width 113 height 15
type input "邱月珠/0981586596/470208"
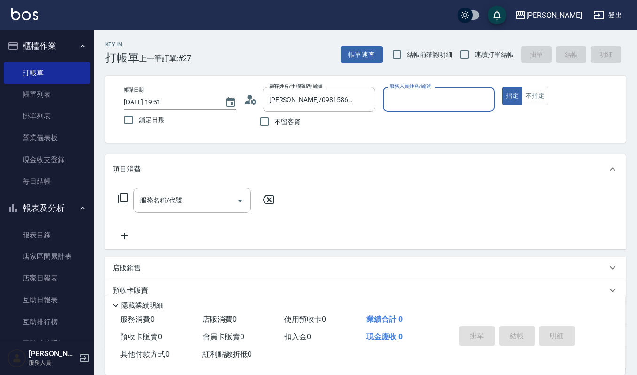
type input "吉兒-4"
click at [204, 198] on input "服務名稱/代號" at bounding box center [185, 200] width 95 height 16
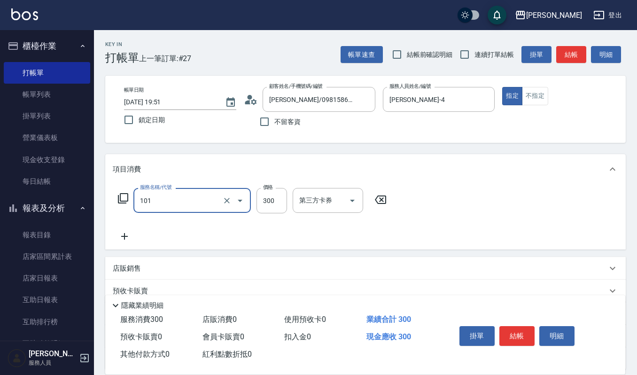
type input "一般洗髮(101)"
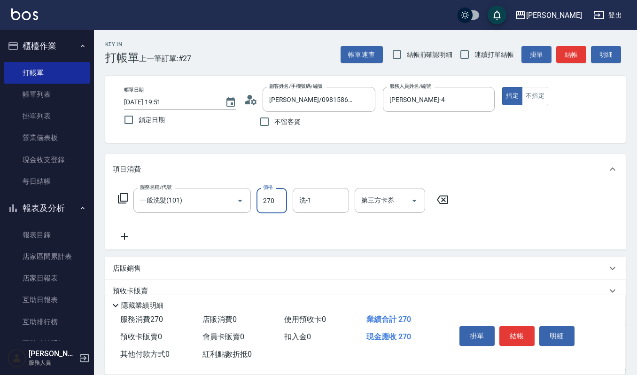
type input "270"
click at [530, 331] on button "結帳" at bounding box center [516, 336] width 35 height 20
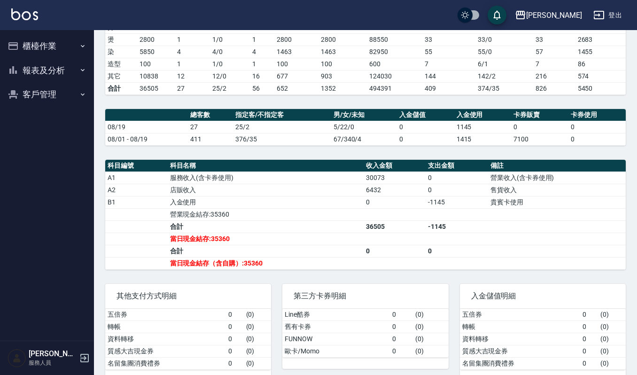
scroll to position [198, 0]
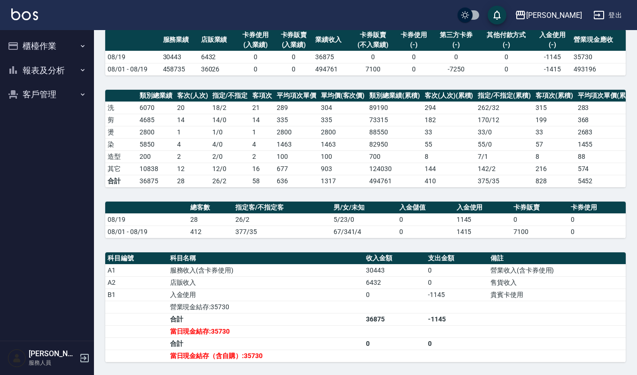
scroll to position [100, 0]
